Goal: Information Seeking & Learning: Learn about a topic

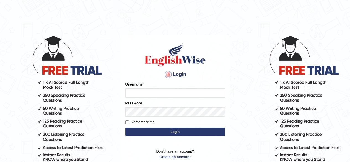
type input "RR12345"
click at [159, 130] on button "Login" at bounding box center [176, 132] width 100 height 8
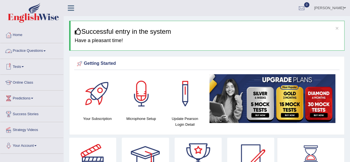
click at [34, 47] on link "Practice Questions" at bounding box center [31, 50] width 63 height 14
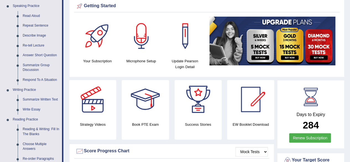
scroll to position [58, 0]
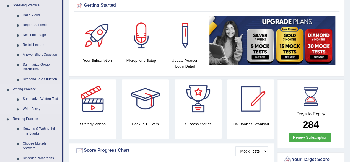
click at [47, 99] on link "Summarize Written Text" at bounding box center [41, 99] width 42 height 10
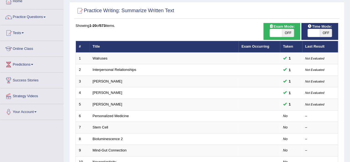
click at [324, 30] on span "OFF" at bounding box center [326, 33] width 12 height 8
checkbox input "true"
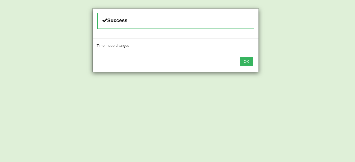
click at [240, 62] on button "OK" at bounding box center [246, 61] width 13 height 9
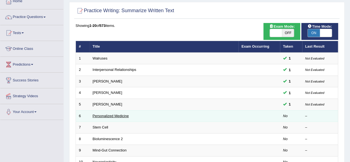
click at [113, 116] on link "Personalized Medicine" at bounding box center [111, 116] width 36 height 4
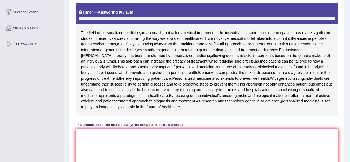
scroll to position [105, 0]
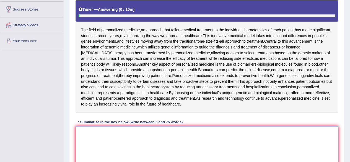
click at [128, 141] on textarea at bounding box center [207, 153] width 263 height 54
